Goal: Navigation & Orientation: Find specific page/section

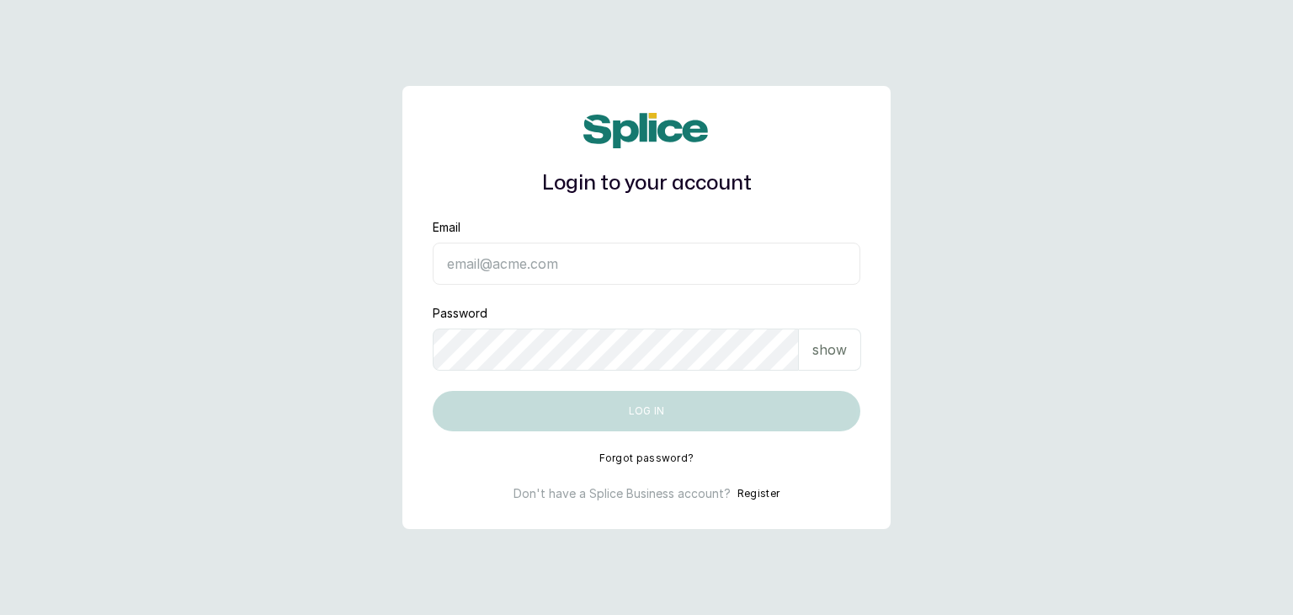
type input "ifafesobimaria99@gmail.com"
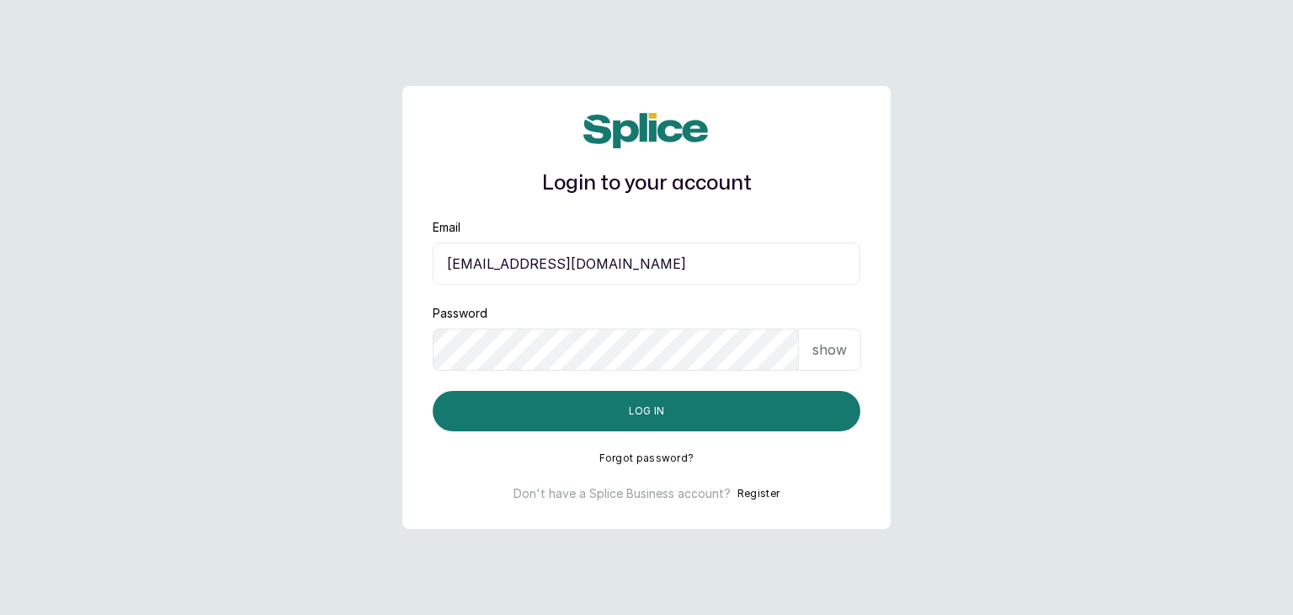
click at [816, 350] on p "show" at bounding box center [830, 349] width 35 height 20
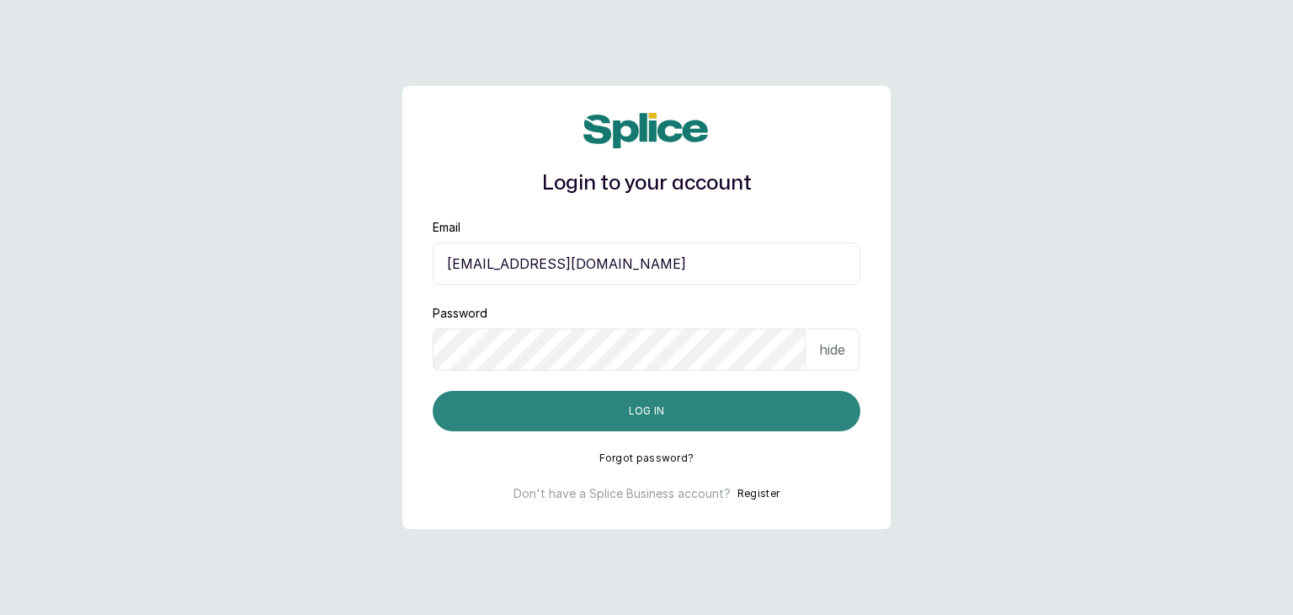
click at [733, 411] on button "Log in" at bounding box center [647, 411] width 428 height 40
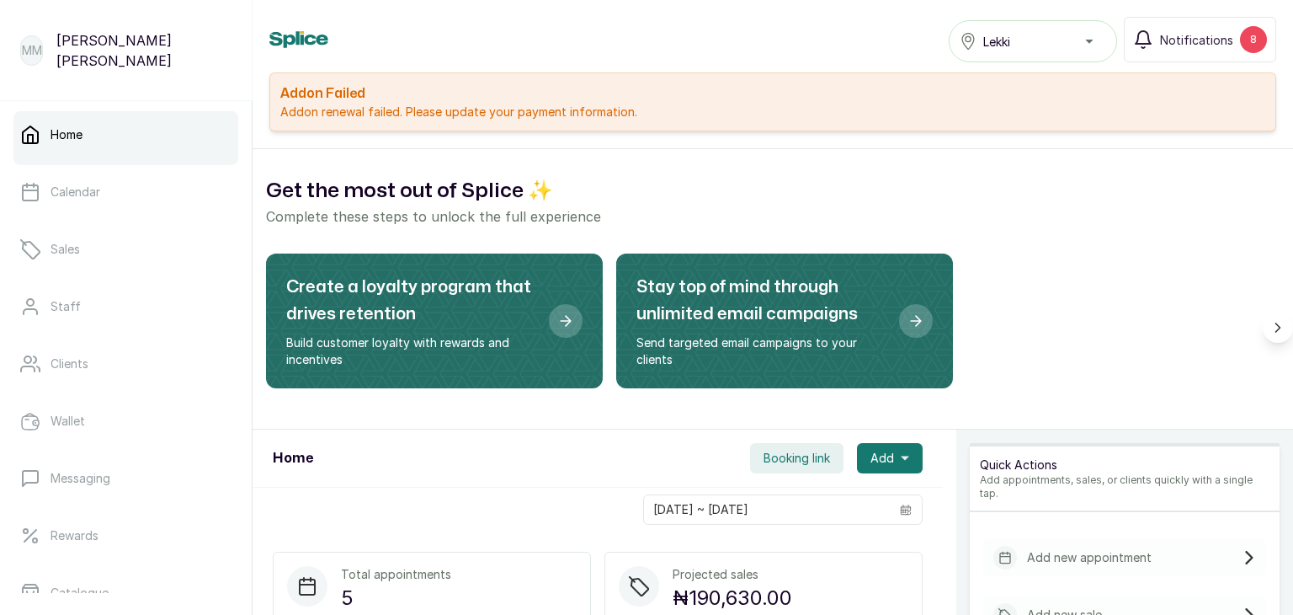
scroll to position [381, 0]
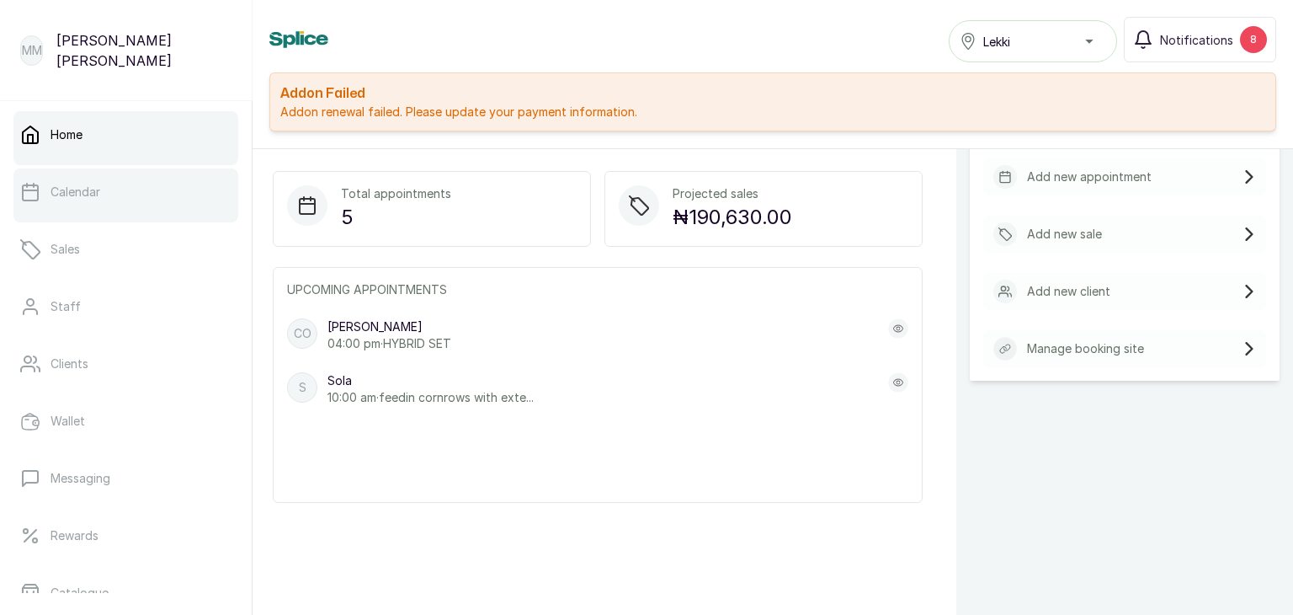
click at [173, 209] on link "Calendar" at bounding box center [125, 191] width 225 height 47
